Goal: Task Accomplishment & Management: Complete application form

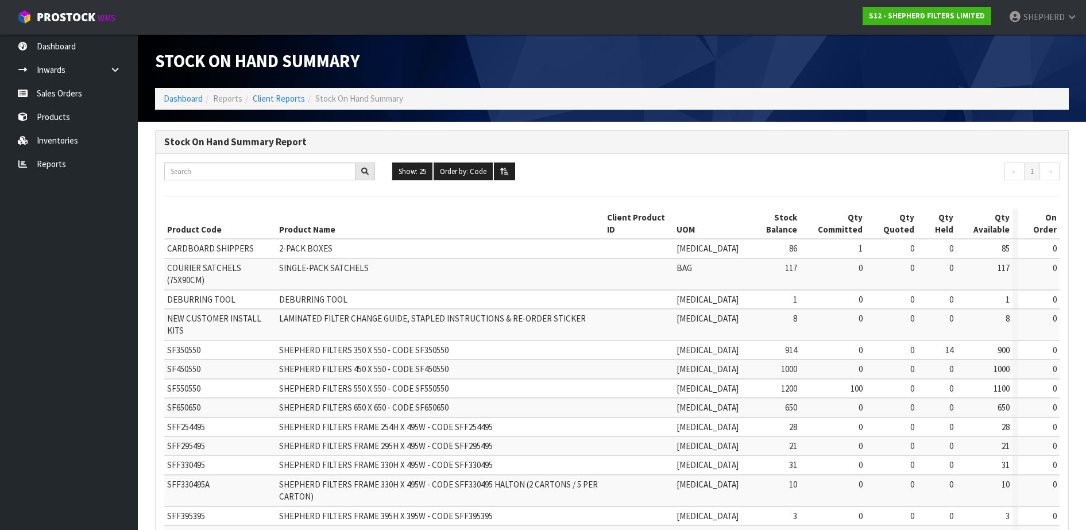
scroll to position [80, 0]
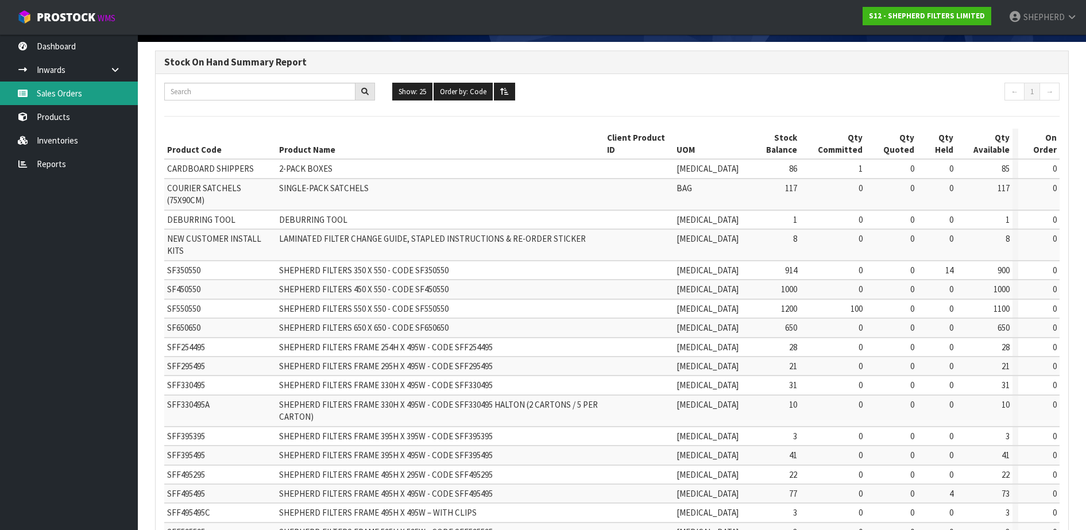
click at [83, 97] on link "Sales Orders" at bounding box center [69, 94] width 138 height 24
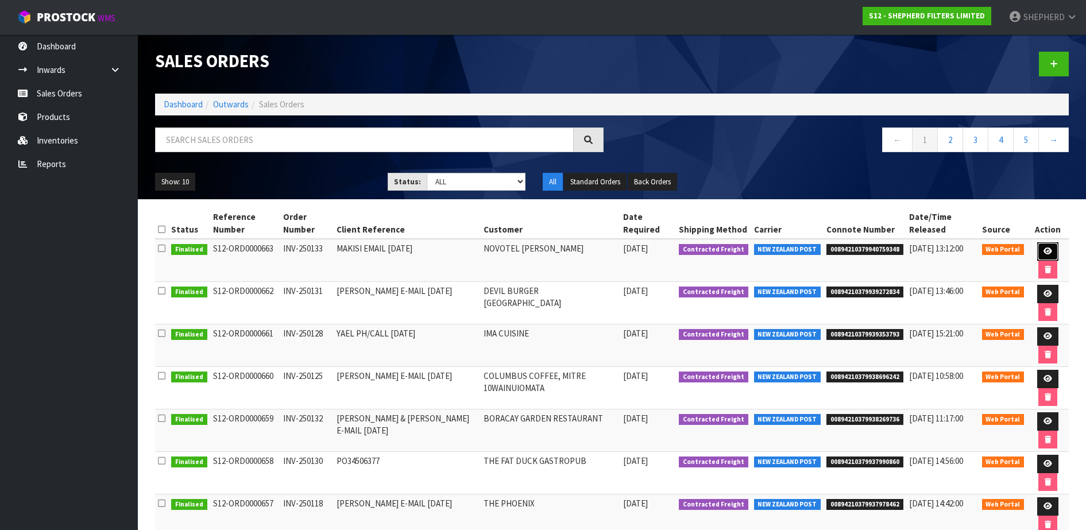
click at [1049, 250] on icon at bounding box center [1048, 251] width 9 height 7
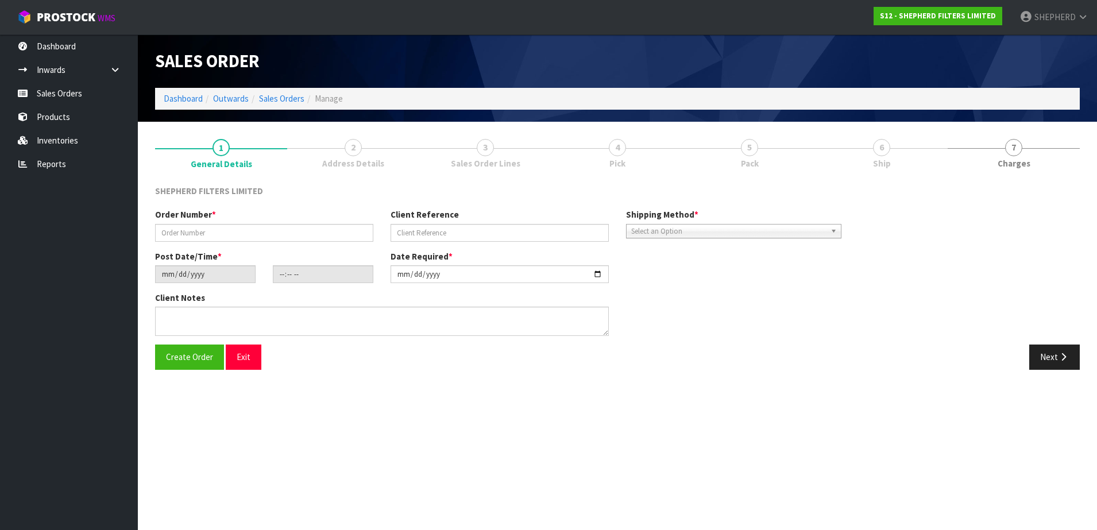
type input "INV-250133"
type input "MAKISI EMAIL [DATE]"
type input "[DATE]"
type input "16:57:00.000"
type input "[DATE]"
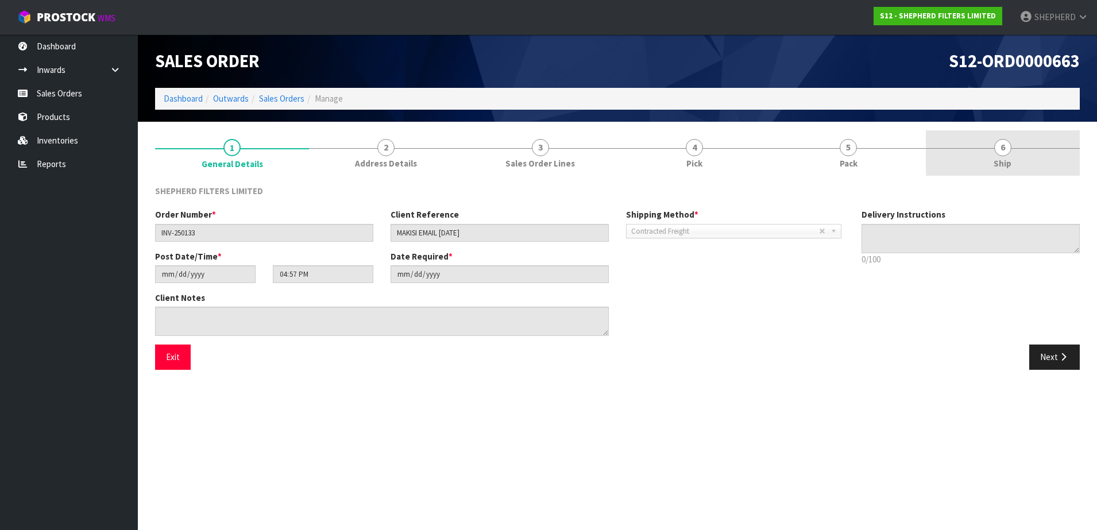
click at [1001, 145] on span "6" at bounding box center [1002, 147] width 17 height 17
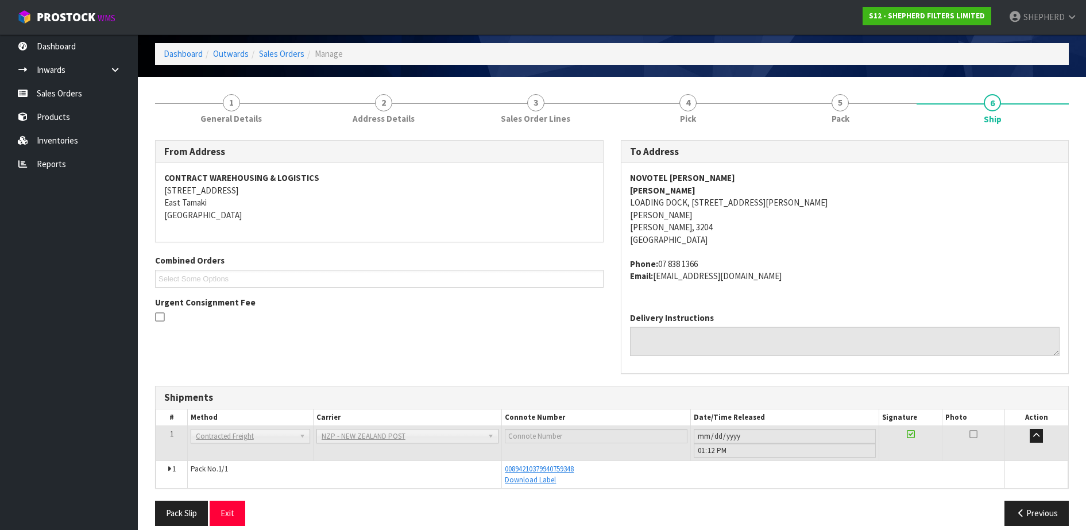
scroll to position [58, 0]
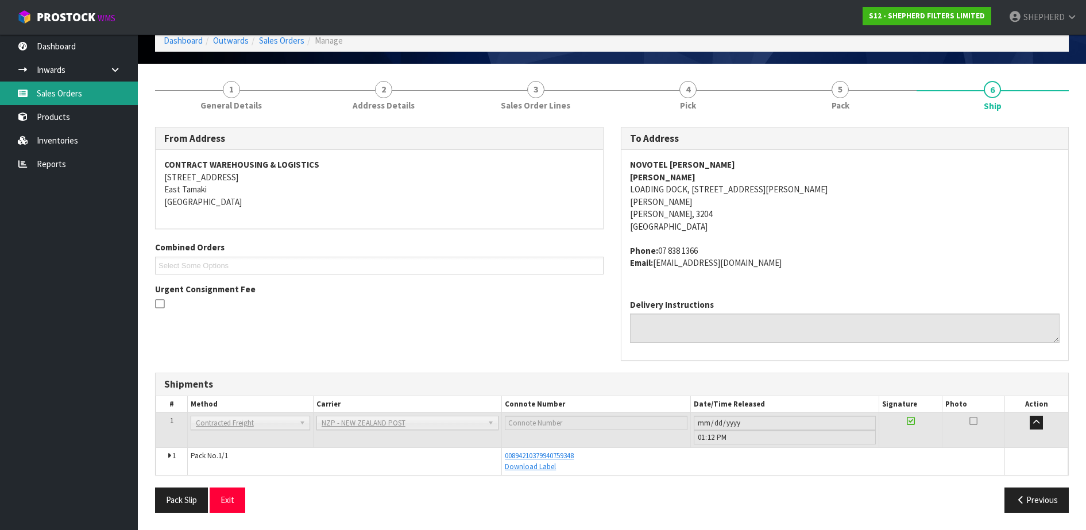
click at [51, 98] on link "Sales Orders" at bounding box center [69, 94] width 138 height 24
